Goal: Information Seeking & Learning: Learn about a topic

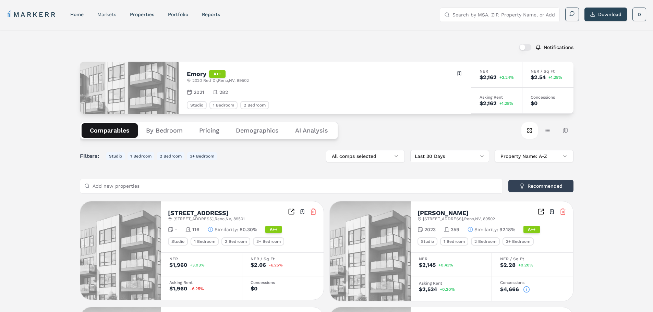
click at [108, 14] on link "markets" at bounding box center [106, 14] width 19 height 5
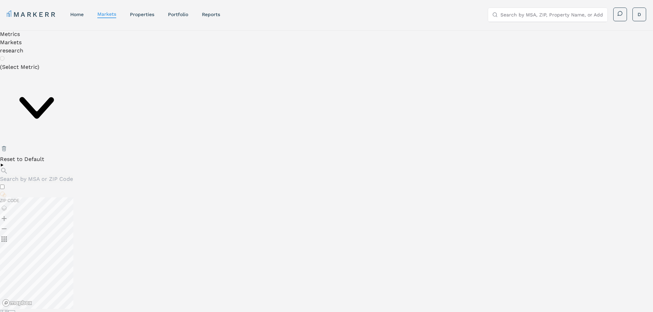
click at [554, 20] on input "Search by MSA, ZIP, Property Name, or Address" at bounding box center [552, 15] width 103 height 14
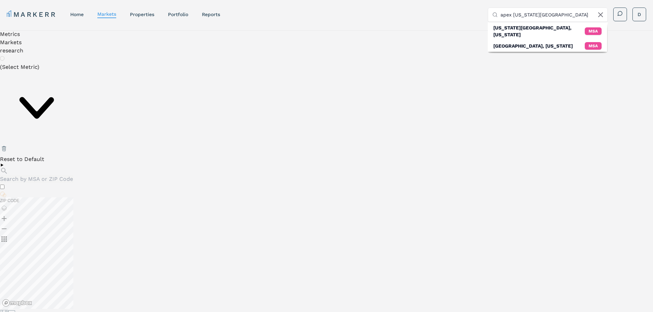
drag, startPoint x: 557, startPoint y: 13, endPoint x: 513, endPoint y: 14, distance: 44.6
click at [513, 14] on input "apex [US_STATE][GEOGRAPHIC_DATA]" at bounding box center [552, 15] width 103 height 14
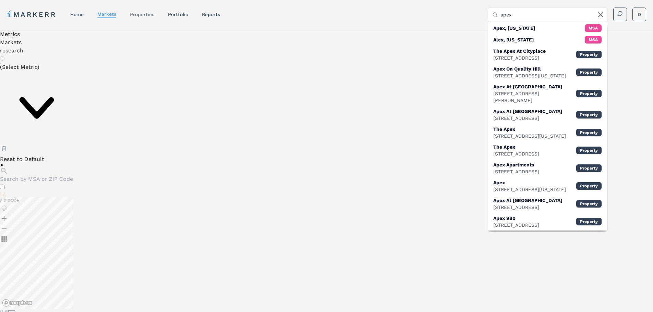
type input "apex"
click at [144, 13] on link "properties" at bounding box center [142, 14] width 24 height 5
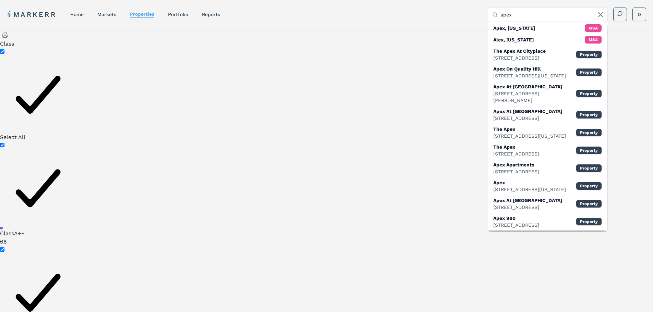
type input "0.2"
type input "3"
type input "1900"
type input "1400"
type input "1800"
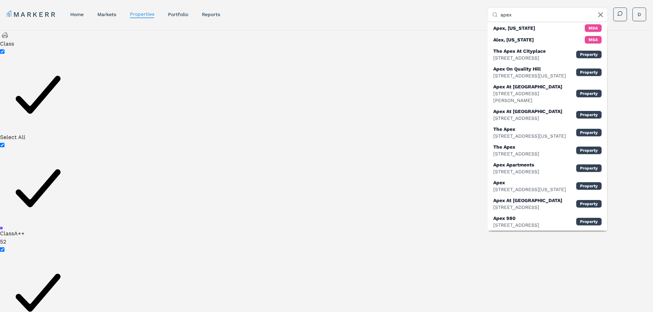
type input "1.6"
type input "2.2"
type input "1984"
type input "1200"
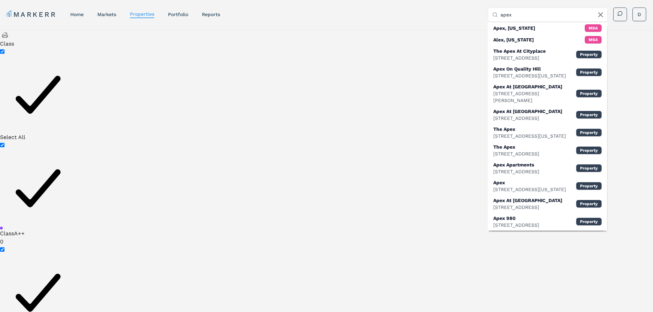
type input "2600"
type input "1"
type input "3"
type input "1965"
type input "1985"
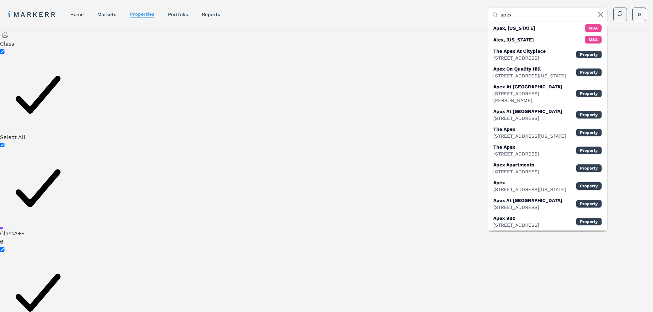
type input "3000"
type input "2.8"
type input "1982"
type input "1984.5"
type input "1000"
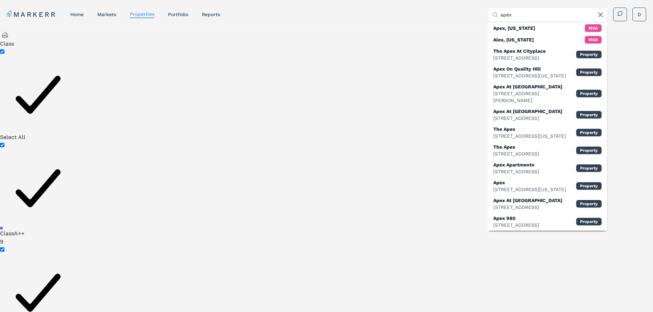
type input "3"
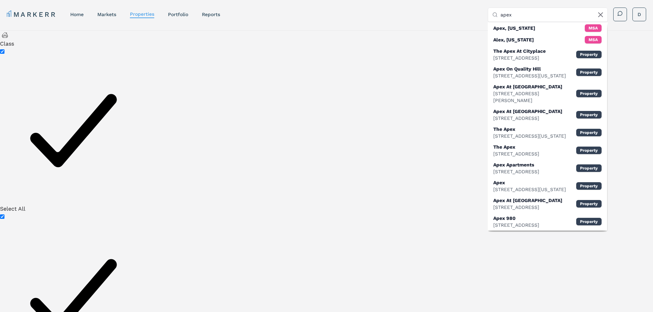
click at [601, 14] on icon at bounding box center [601, 15] width 4 height 4
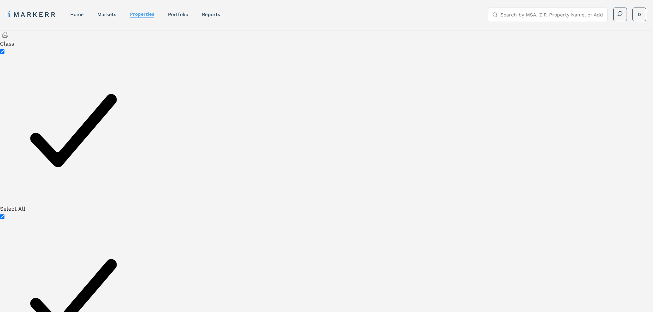
type input "1800"
type input "1.5"
type input "3"
type input "1000"
type input "3000"
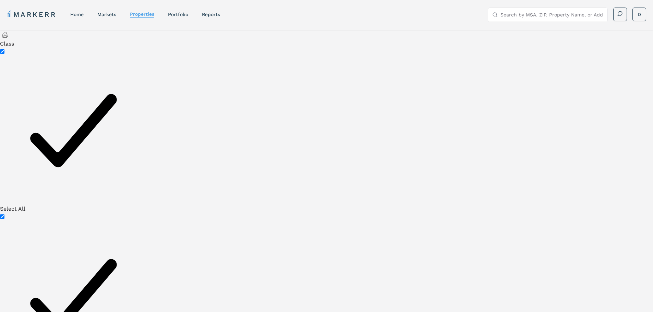
type input "1"
type input "500"
type input "0"
type input "400"
type input "0.2"
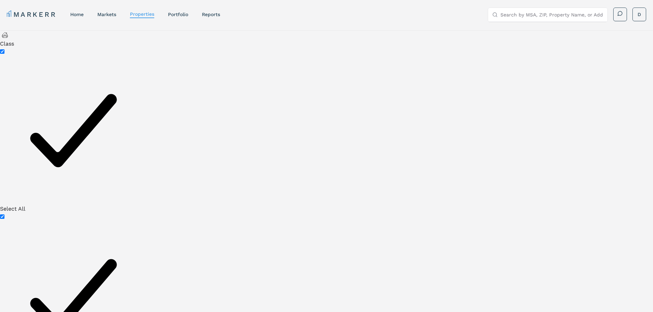
type input "1960"
type input "2030"
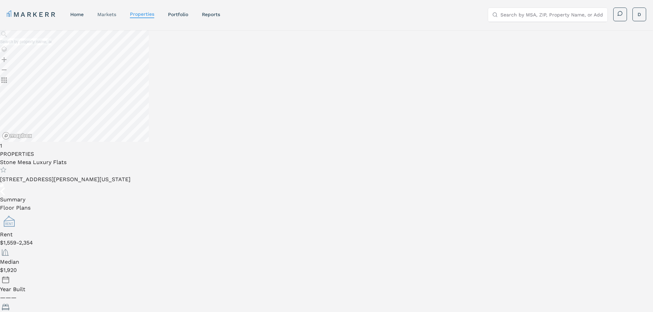
click at [104, 15] on link "markets" at bounding box center [106, 14] width 19 height 5
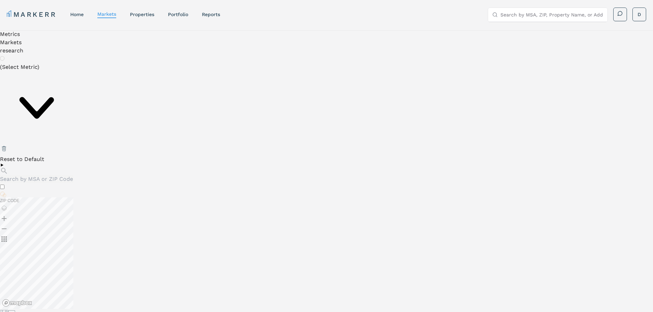
click at [69, 65] on div "(Select Metric)" at bounding box center [36, 104] width 73 height 82
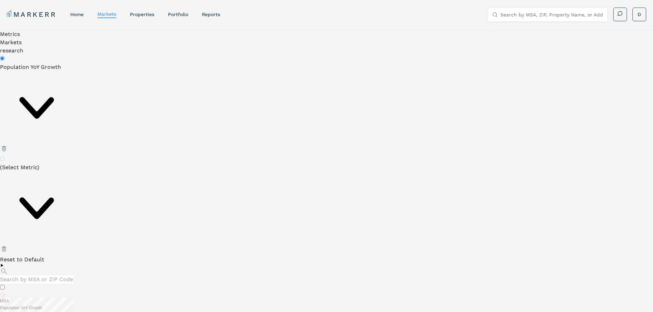
click at [73, 71] on icon at bounding box center [36, 107] width 73 height 73
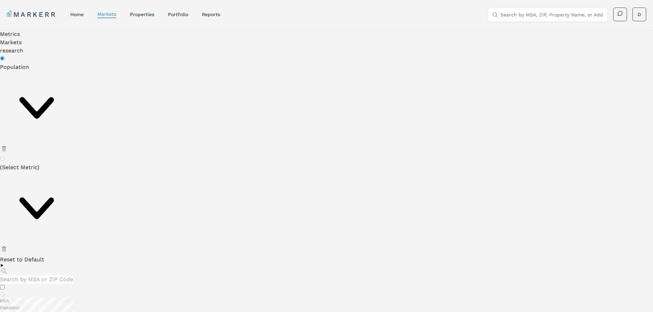
click at [73, 67] on div "Population" at bounding box center [36, 104] width 73 height 82
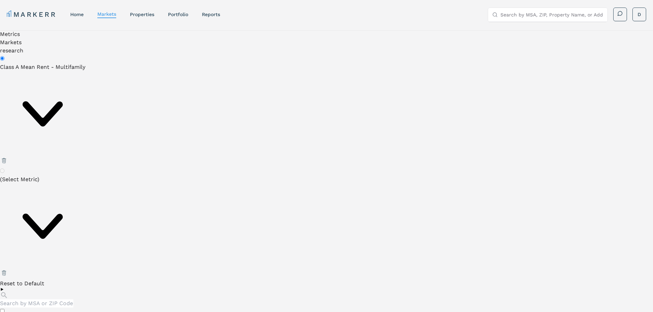
click at [84, 75] on div "Class A Mean Rent - Multifamily" at bounding box center [42, 110] width 85 height 94
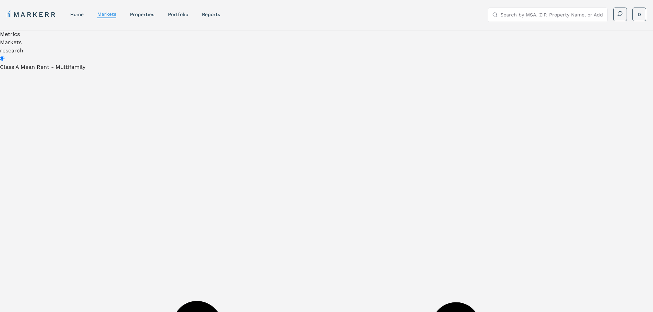
scroll to position [0, 0]
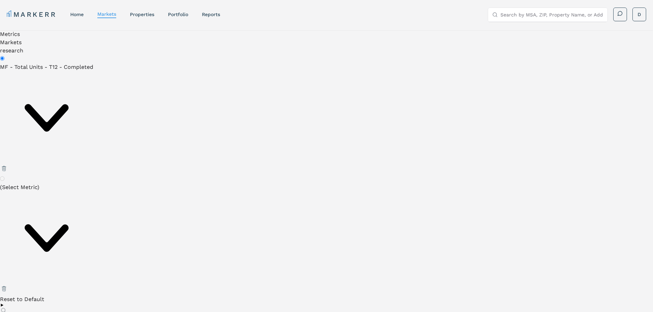
click at [80, 73] on div "MF - Total Units - T12 - Completed" at bounding box center [46, 113] width 93 height 101
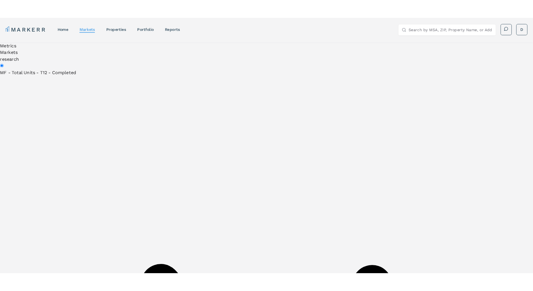
scroll to position [274, 0]
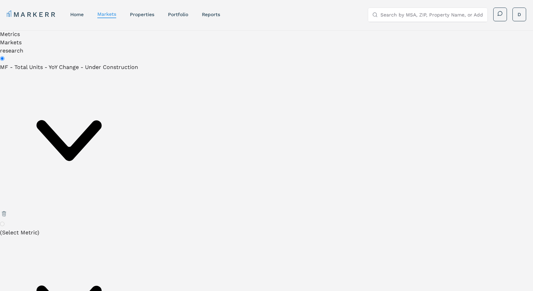
click at [81, 73] on div "MF - Total Units - YoY Change - Under Construction" at bounding box center [69, 136] width 138 height 146
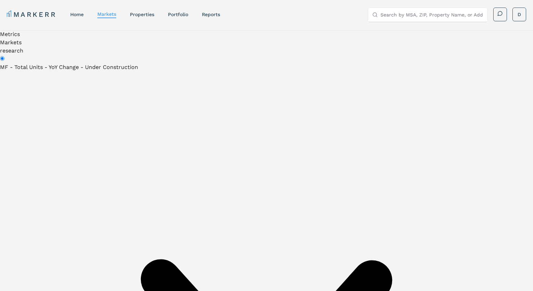
scroll to position [315, 0]
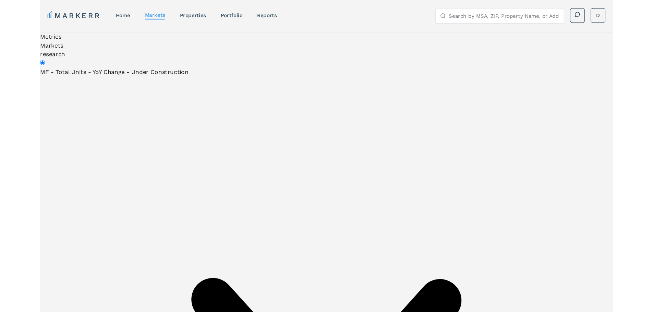
scroll to position [727, 0]
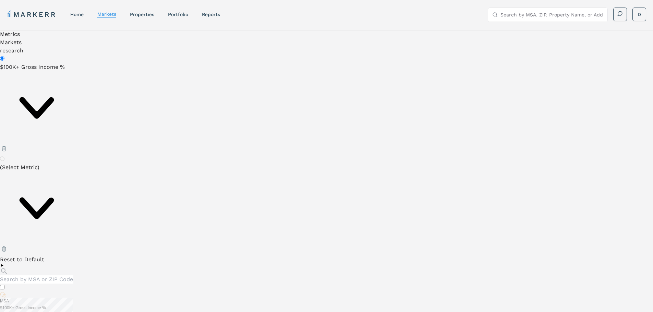
click at [73, 63] on div "$100K+ Gross Income %" at bounding box center [36, 104] width 73 height 82
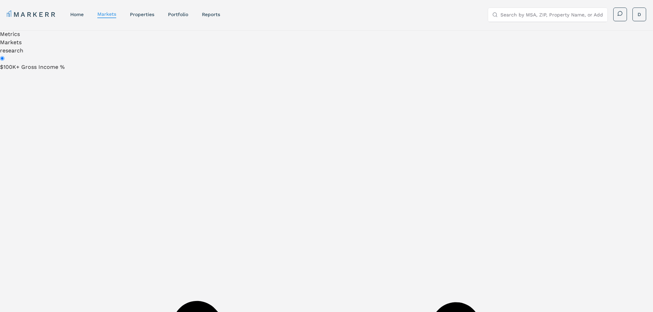
scroll to position [494, 0]
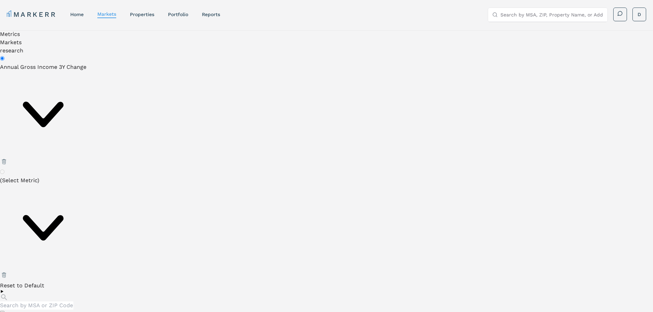
click at [46, 68] on div "Annual Gross Income 3Y Change" at bounding box center [43, 110] width 86 height 95
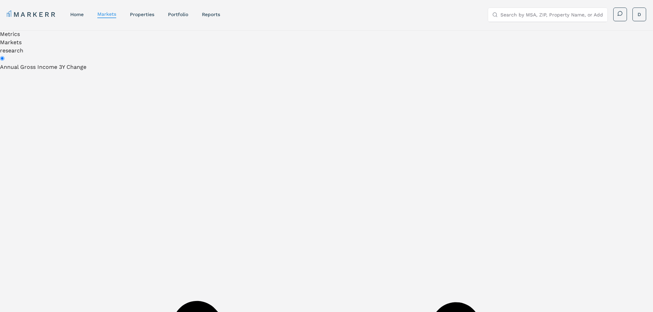
scroll to position [371, 0]
